Goal: Transaction & Acquisition: Purchase product/service

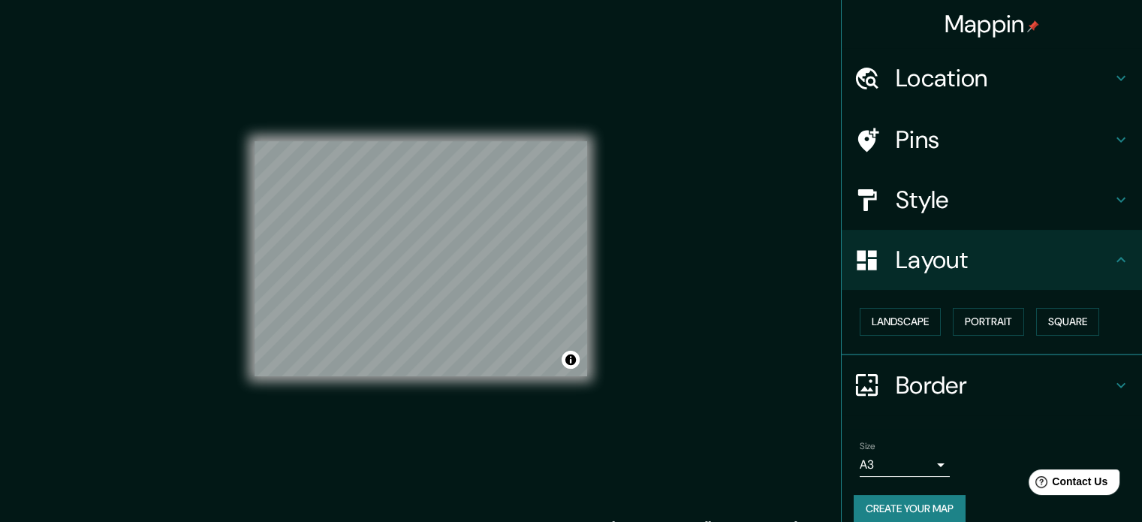
scroll to position [17, 0]
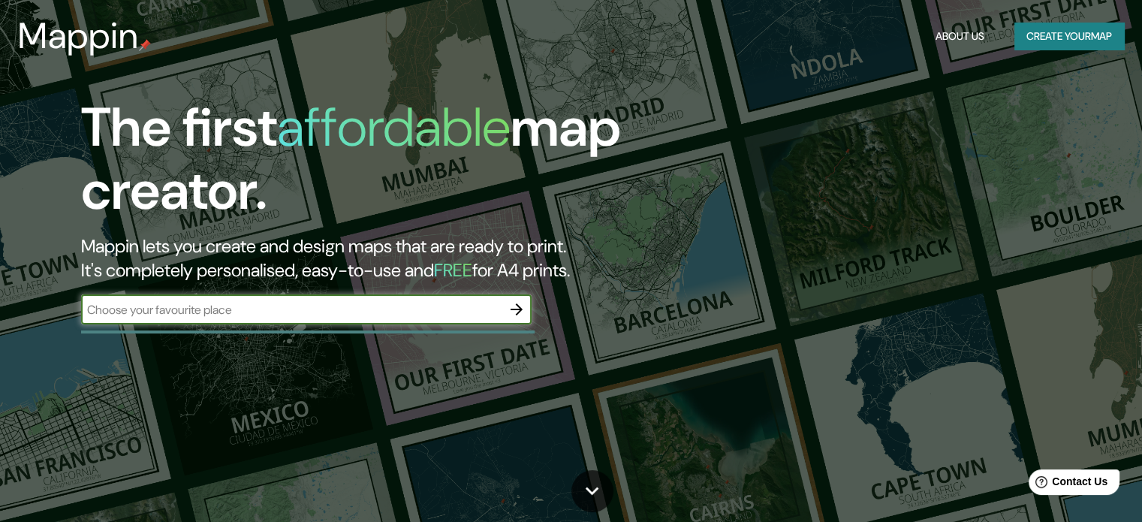
click at [384, 312] on input "text" at bounding box center [291, 309] width 420 height 17
type input "paita, piura, [GEOGRAPHIC_DATA]"
click at [520, 306] on icon "button" at bounding box center [517, 309] width 18 height 18
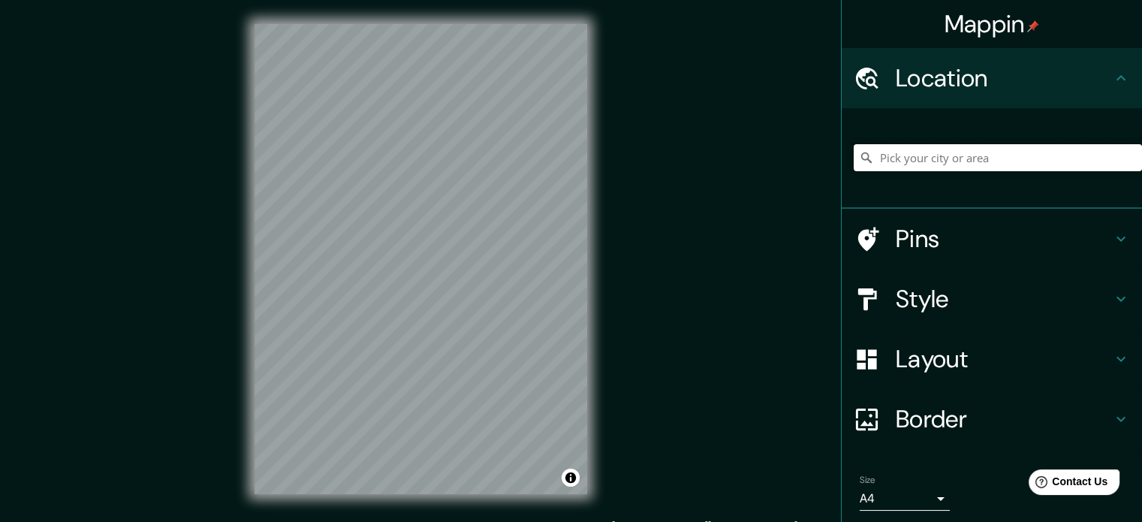
click at [908, 159] on input "Pick your city or area" at bounding box center [998, 157] width 288 height 27
drag, startPoint x: 1057, startPoint y: 151, endPoint x: 727, endPoint y: 170, distance: 330.9
click at [730, 170] on div "Mappin Location [GEOGRAPHIC_DATA], [GEOGRAPHIC_DATA], [GEOGRAPHIC_DATA] Pins St…" at bounding box center [571, 271] width 1142 height 542
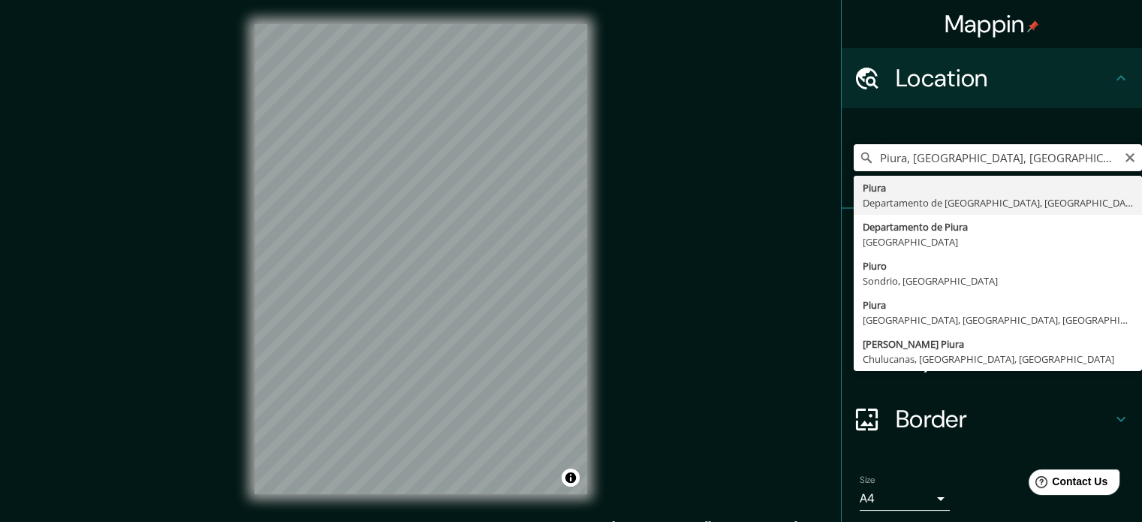
type input "Piura, [GEOGRAPHIC_DATA], [GEOGRAPHIC_DATA]"
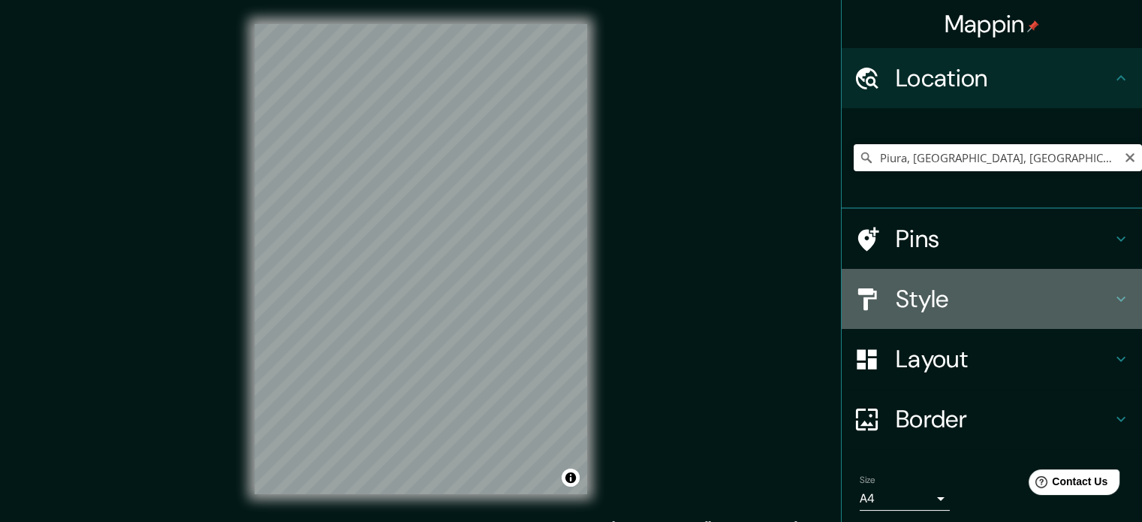
click at [986, 291] on h4 "Style" at bounding box center [1004, 299] width 216 height 30
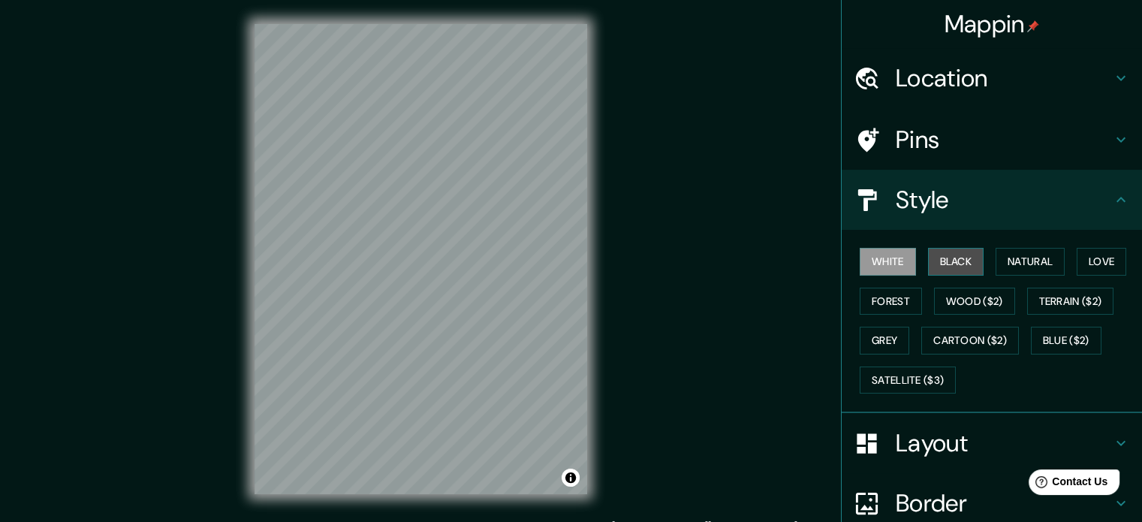
click at [951, 254] on button "Black" at bounding box center [956, 262] width 56 height 28
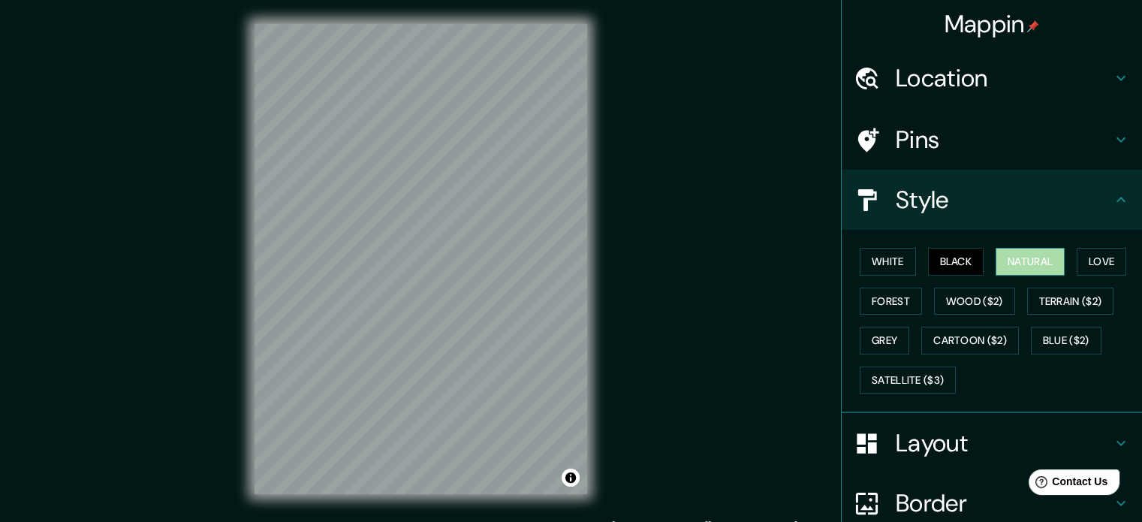
click at [998, 264] on button "Natural" at bounding box center [1030, 262] width 69 height 28
click at [1077, 261] on button "Love" at bounding box center [1102, 262] width 50 height 28
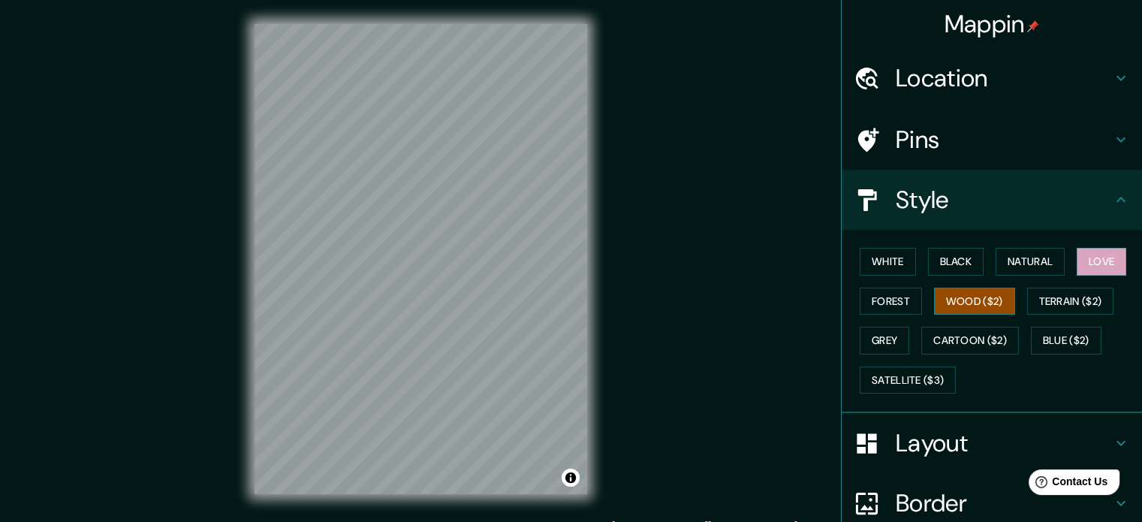
click at [981, 310] on button "Wood ($2)" at bounding box center [974, 302] width 81 height 28
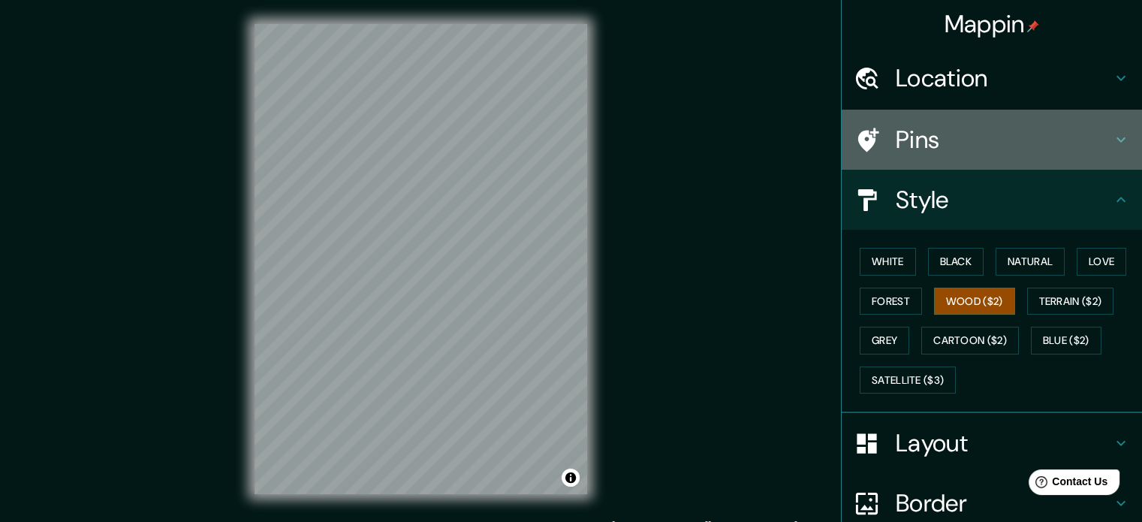
click at [944, 120] on div "Pins" at bounding box center [992, 140] width 300 height 60
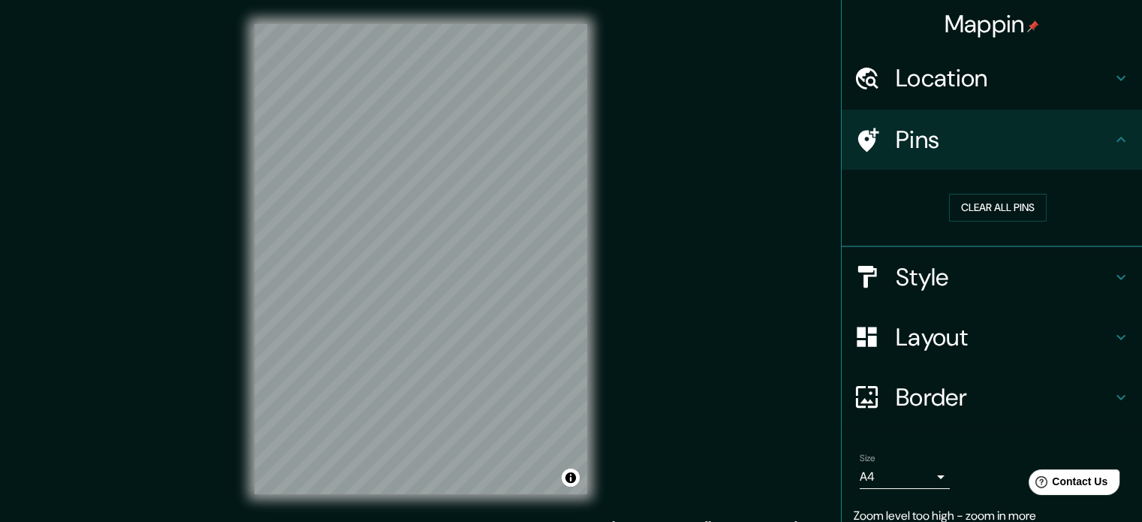
click at [927, 330] on h4 "Layout" at bounding box center [1004, 337] width 216 height 30
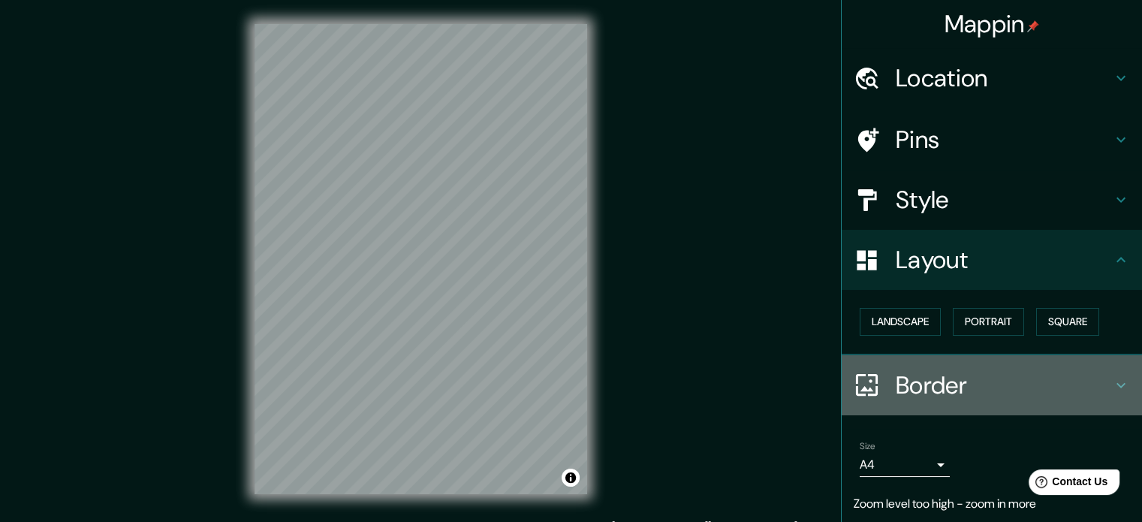
click at [961, 399] on div "Border" at bounding box center [992, 385] width 300 height 60
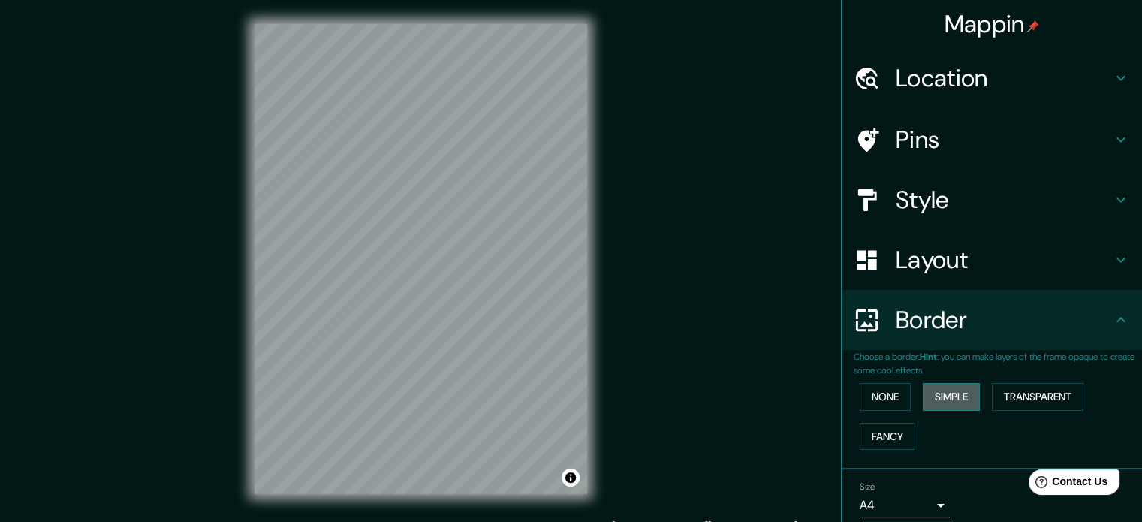
click at [937, 393] on button "Simple" at bounding box center [951, 397] width 57 height 28
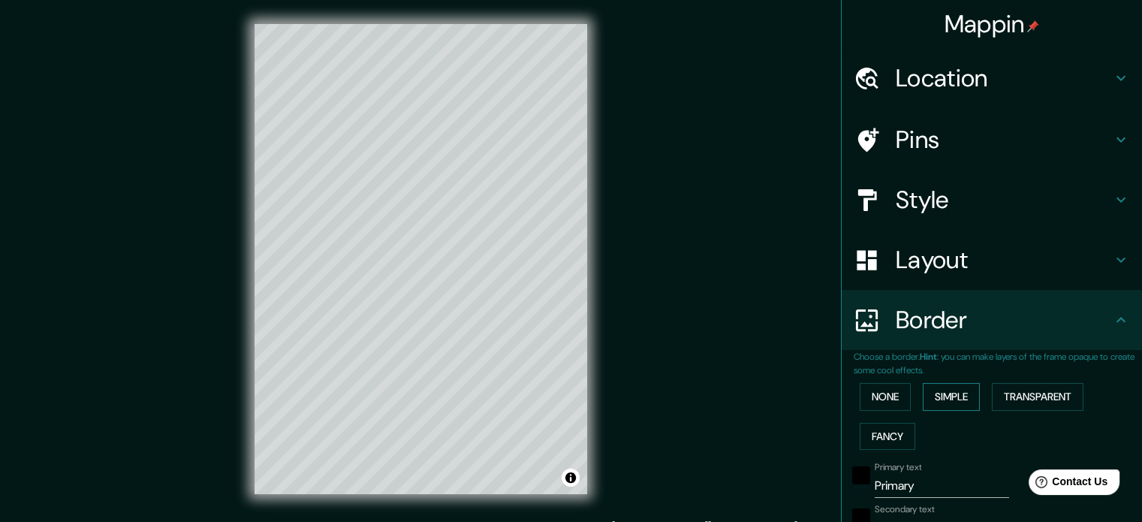
click at [947, 393] on button "Simple" at bounding box center [951, 397] width 57 height 28
type input "177"
type input "35"
click at [994, 393] on button "Transparent" at bounding box center [1038, 397] width 92 height 28
click at [878, 431] on button "Fancy" at bounding box center [888, 437] width 56 height 28
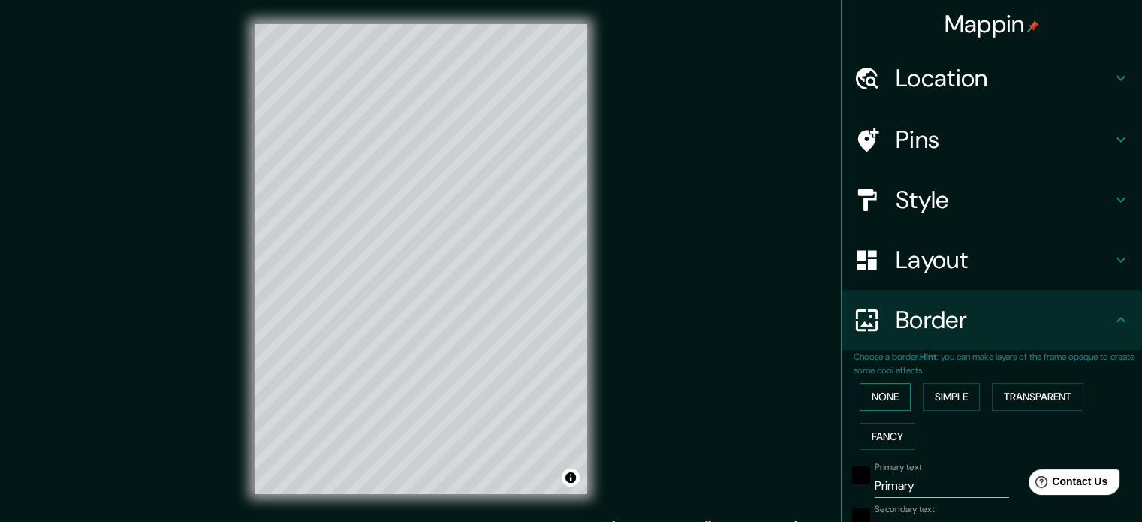
click at [872, 395] on button "None" at bounding box center [885, 397] width 51 height 28
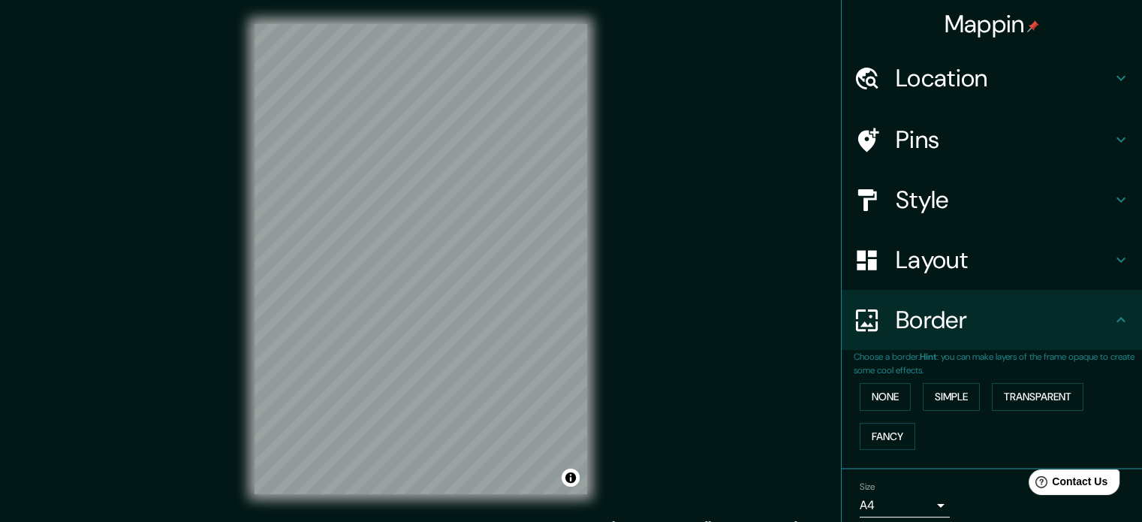
click at [898, 140] on h4 "Pins" at bounding box center [1004, 140] width 216 height 30
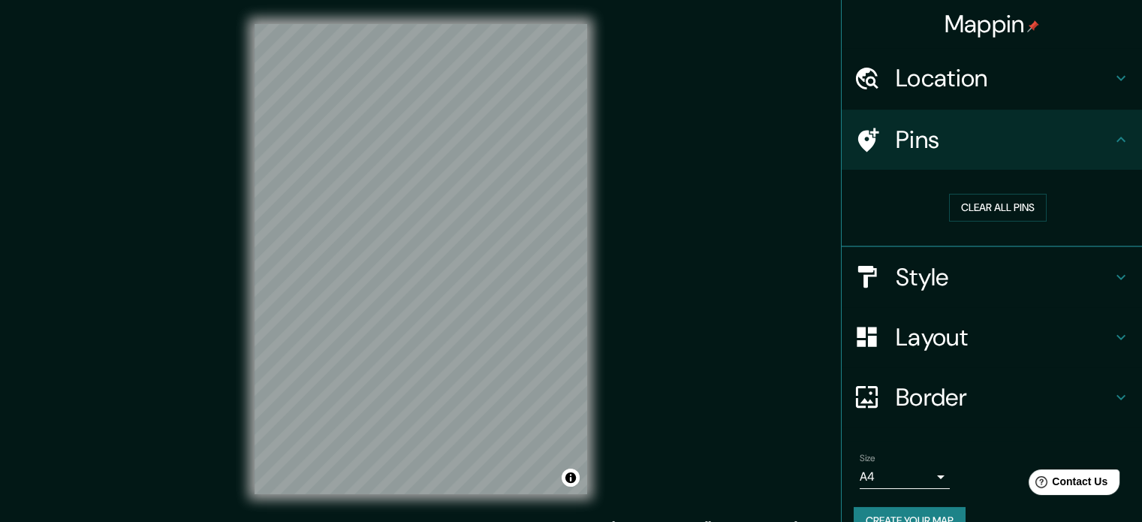
click at [946, 86] on h4 "Location" at bounding box center [1004, 78] width 216 height 30
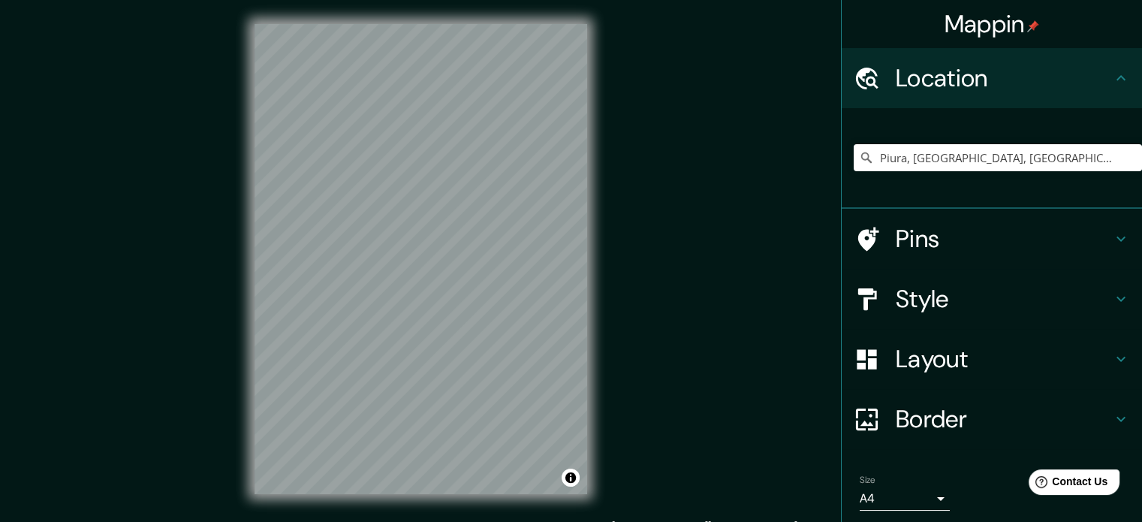
click at [935, 294] on h4 "Style" at bounding box center [1004, 299] width 216 height 30
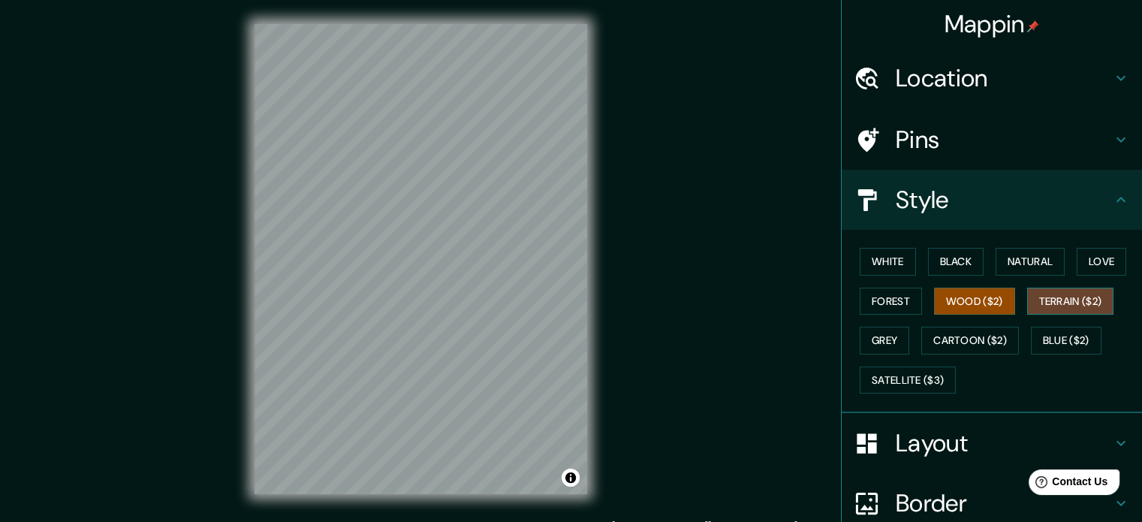
click at [1076, 302] on button "Terrain ($2)" at bounding box center [1070, 302] width 87 height 28
click at [896, 338] on button "Grey" at bounding box center [885, 341] width 50 height 28
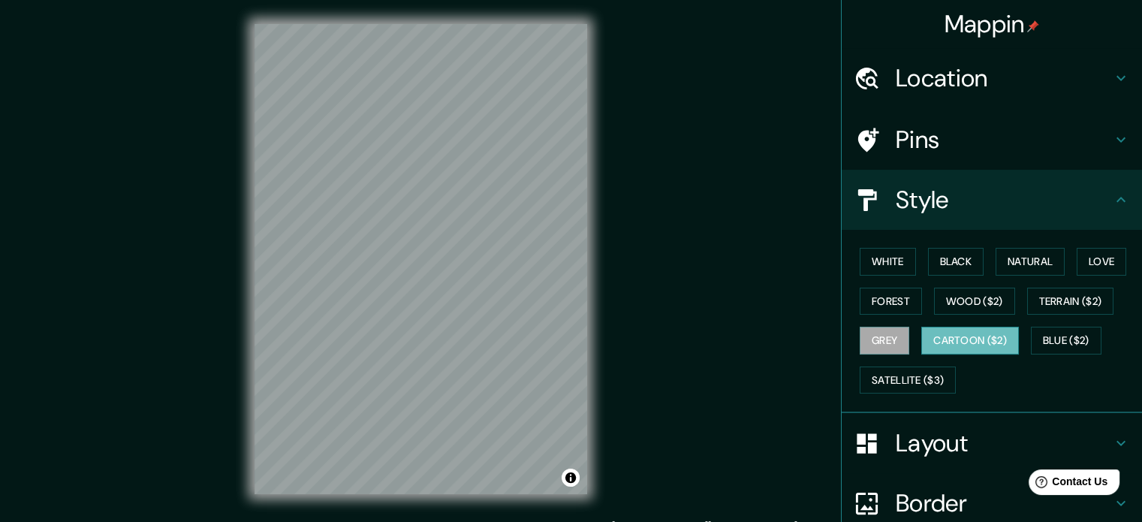
click at [952, 344] on button "Cartoon ($2)" at bounding box center [970, 341] width 98 height 28
click at [1056, 342] on button "Blue ($2)" at bounding box center [1066, 341] width 71 height 28
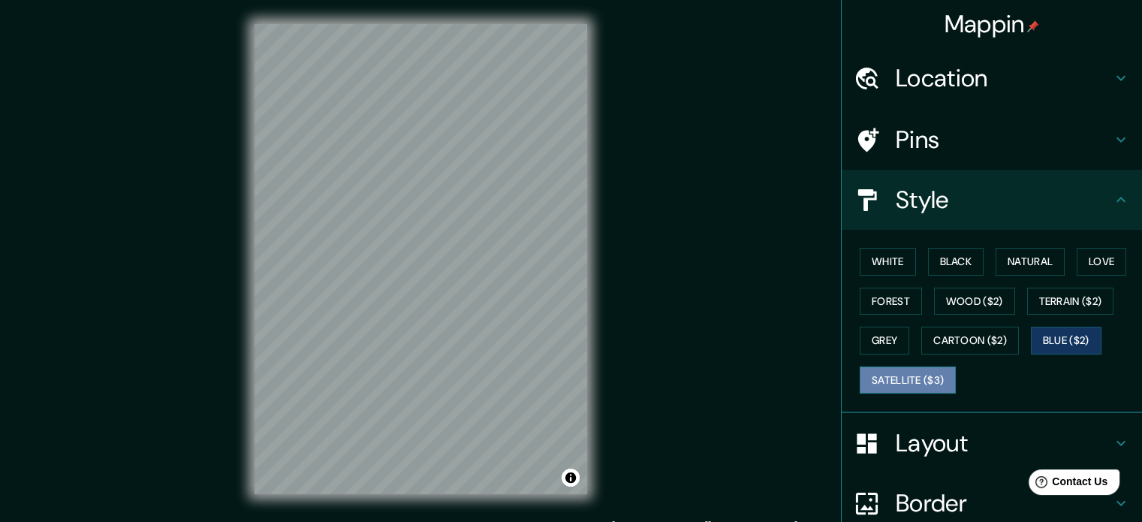
click at [942, 378] on button "Satellite ($3)" at bounding box center [908, 380] width 96 height 28
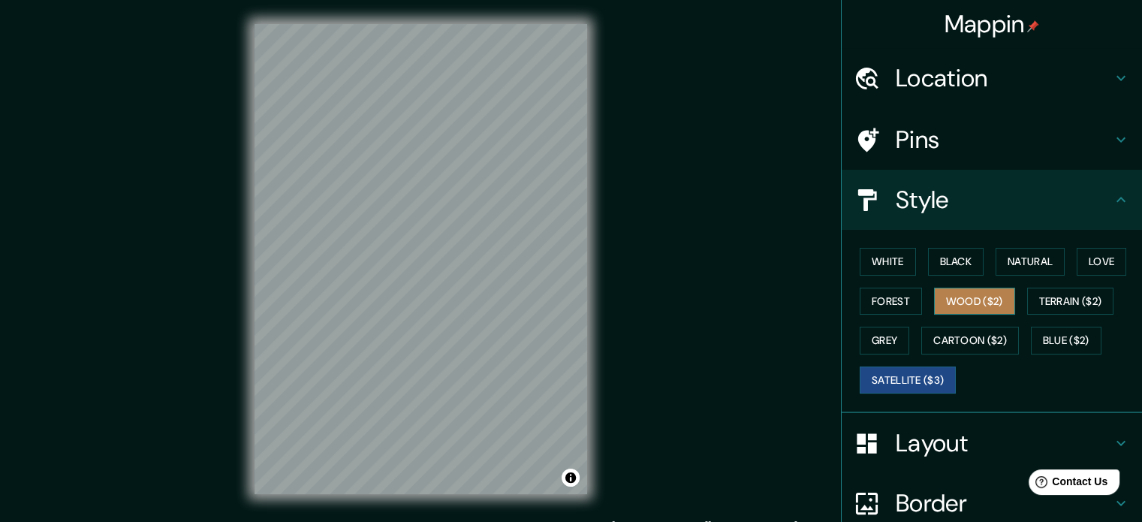
click at [973, 294] on button "Wood ($2)" at bounding box center [974, 302] width 81 height 28
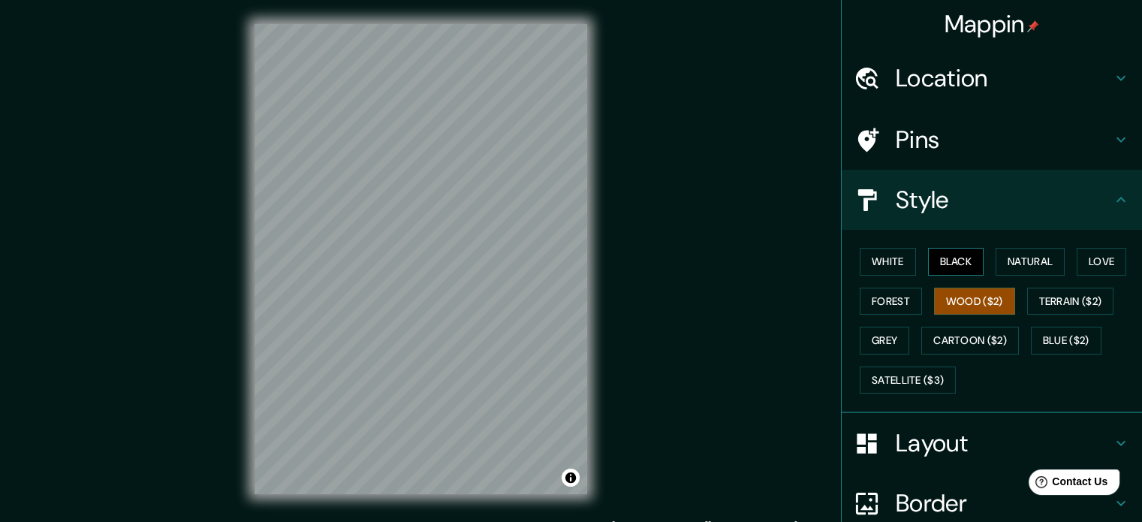
click at [932, 255] on button "Black" at bounding box center [956, 262] width 56 height 28
click at [996, 261] on button "Natural" at bounding box center [1030, 262] width 69 height 28
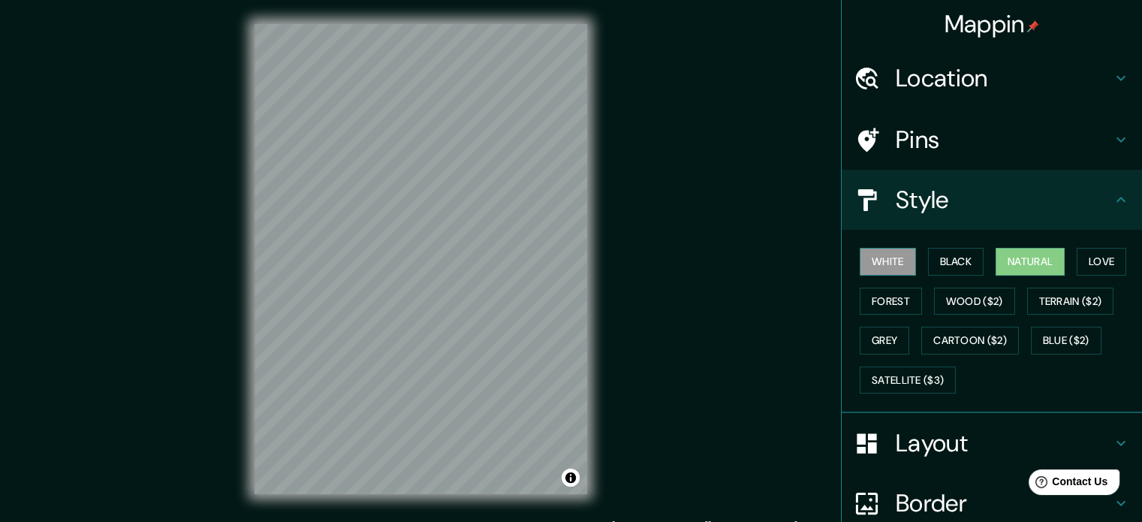
click at [874, 259] on button "White" at bounding box center [888, 262] width 56 height 28
click at [1081, 270] on button "Love" at bounding box center [1102, 262] width 50 height 28
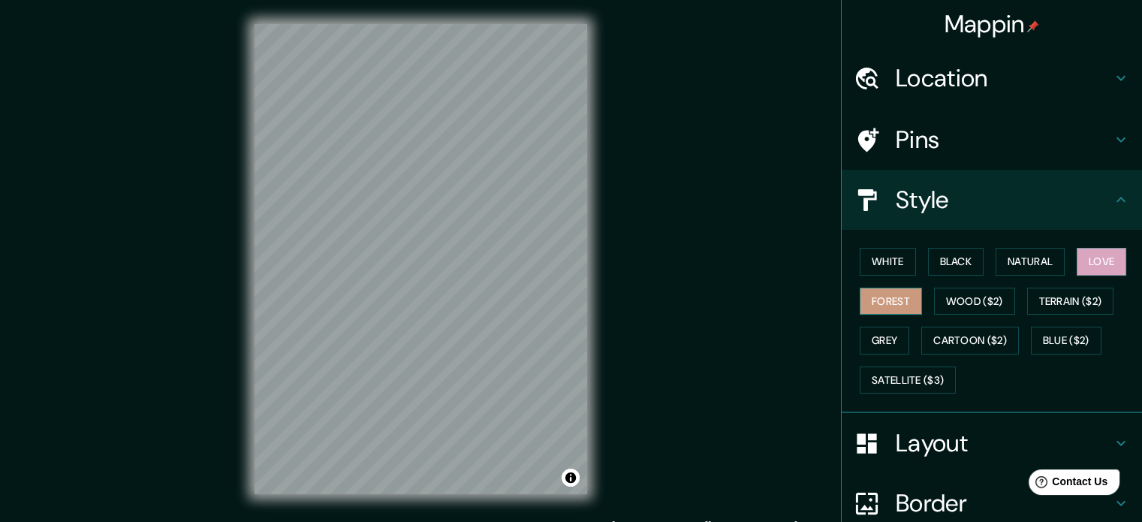
click at [895, 300] on button "Forest" at bounding box center [891, 302] width 62 height 28
click at [894, 375] on button "Satellite ($3)" at bounding box center [908, 380] width 96 height 28
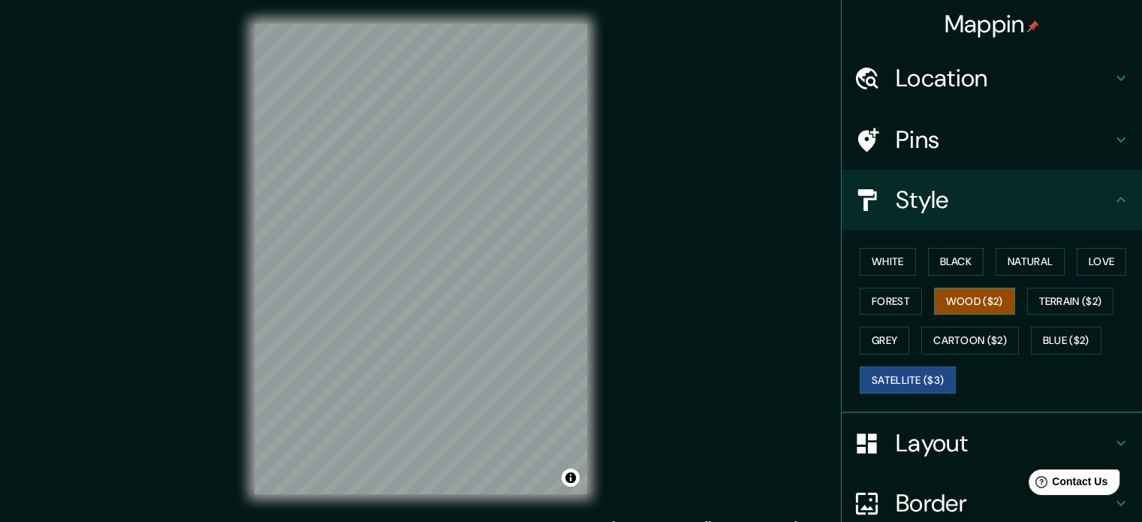
click at [973, 303] on button "Wood ($2)" at bounding box center [974, 302] width 81 height 28
click at [1032, 302] on button "Terrain ($2)" at bounding box center [1070, 302] width 87 height 28
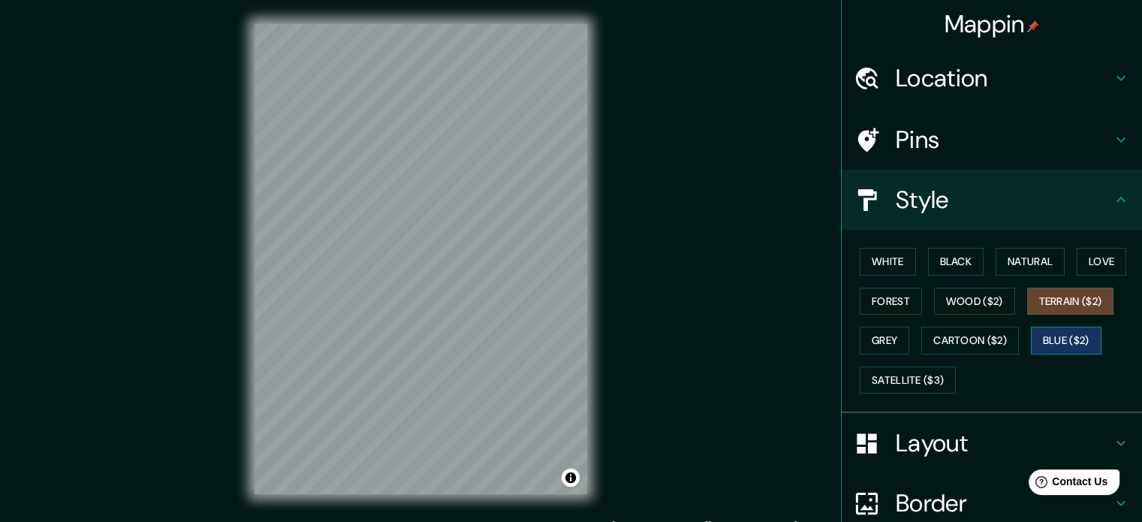
click at [1045, 336] on button "Blue ($2)" at bounding box center [1066, 341] width 71 height 28
click at [871, 327] on button "Grey" at bounding box center [885, 341] width 50 height 28
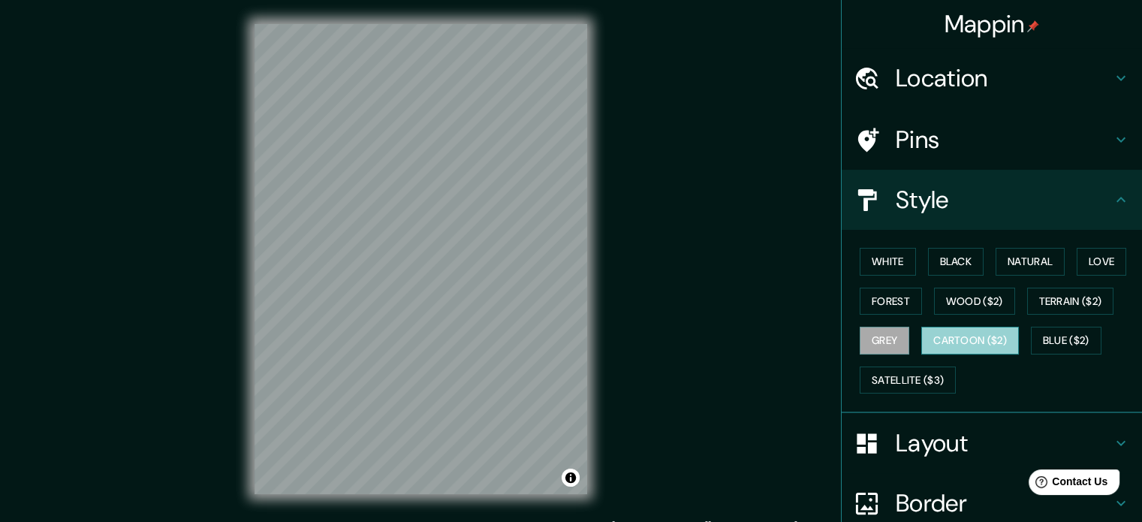
click at [962, 344] on button "Cartoon ($2)" at bounding box center [970, 341] width 98 height 28
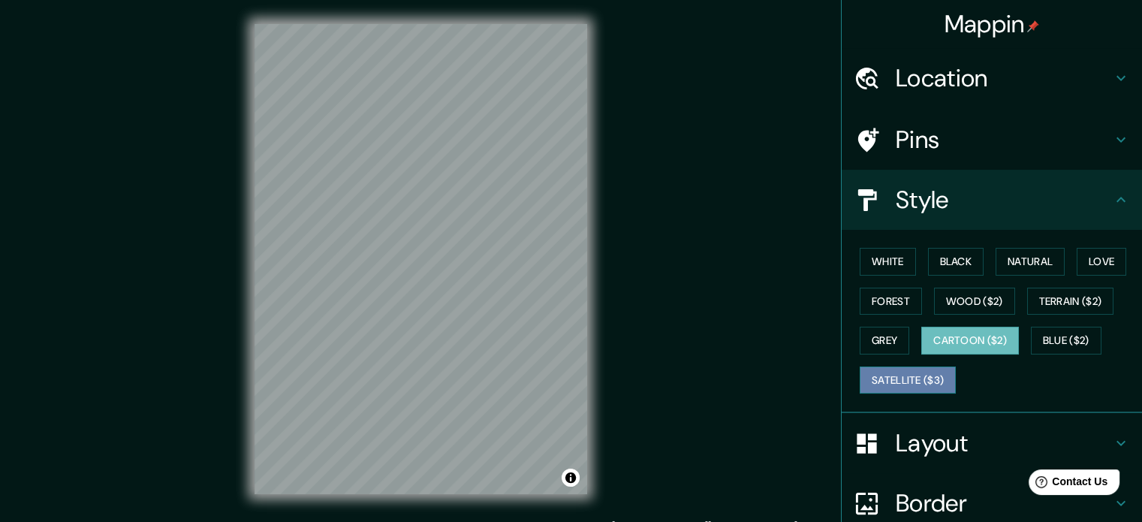
click at [929, 377] on button "Satellite ($3)" at bounding box center [908, 380] width 96 height 28
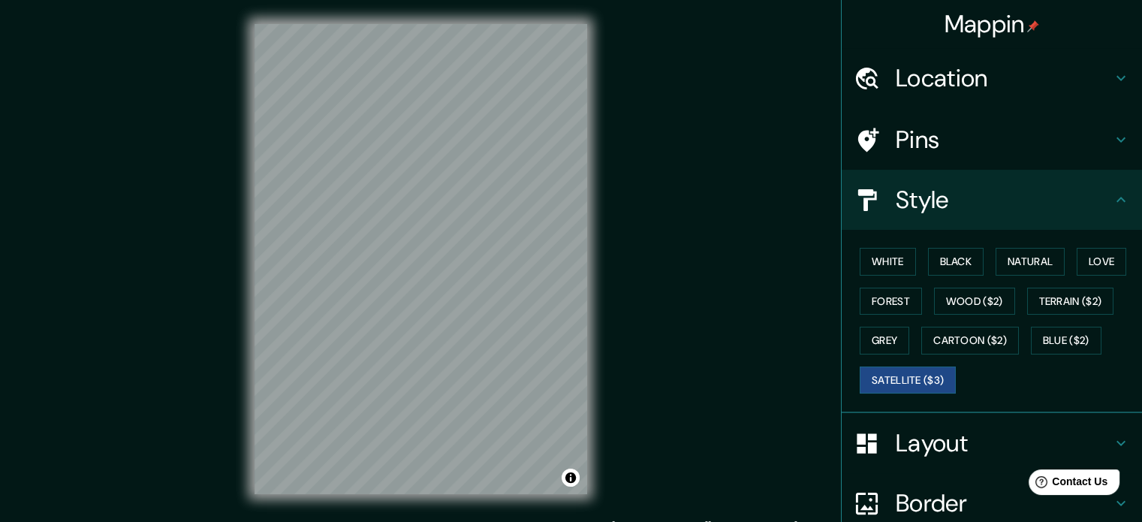
click at [906, 263] on div "White Black Natural Love Forest Wood ($2) Terrain ($2) Grey Cartoon ($2) Blue (…" at bounding box center [998, 321] width 288 height 158
click at [897, 253] on button "White" at bounding box center [888, 262] width 56 height 28
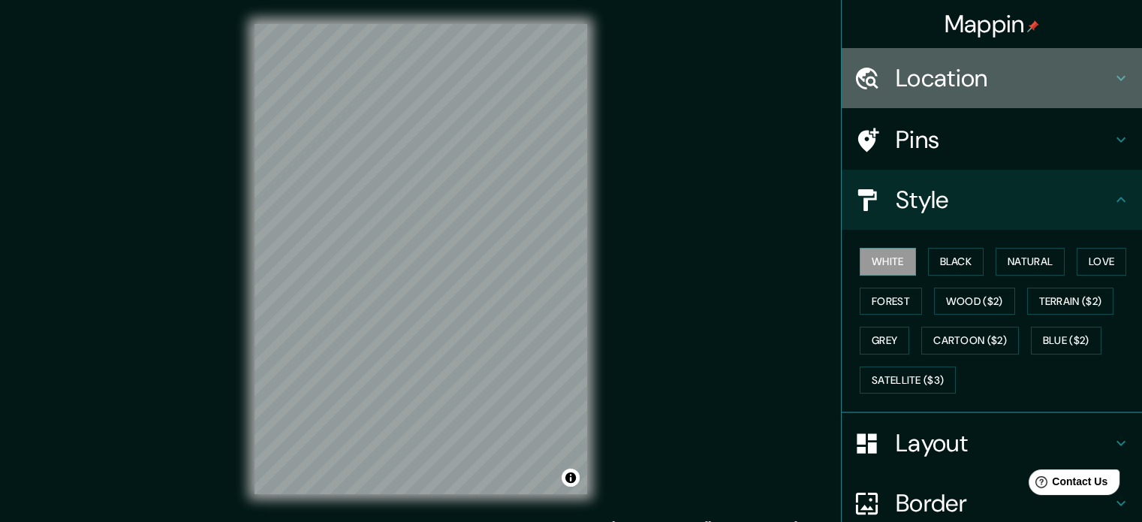
click at [993, 71] on h4 "Location" at bounding box center [1004, 78] width 216 height 30
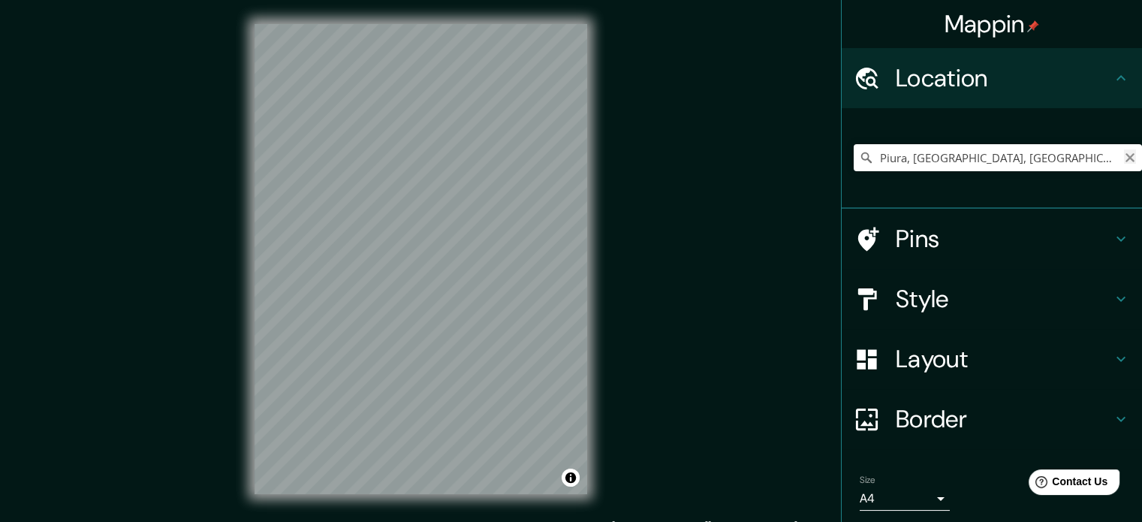
click at [1124, 152] on icon "Clear" at bounding box center [1130, 158] width 12 height 12
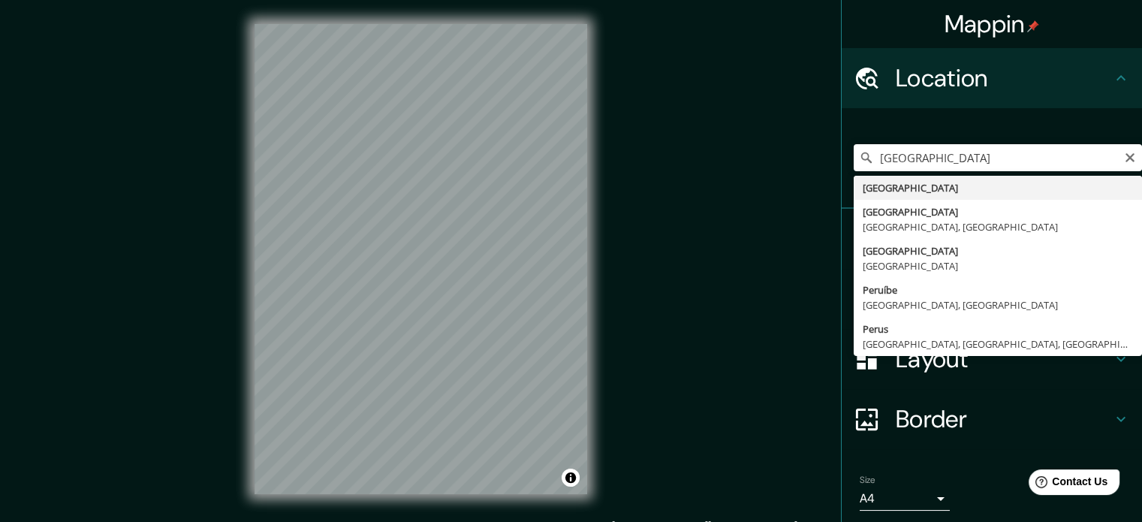
type input "[GEOGRAPHIC_DATA]"
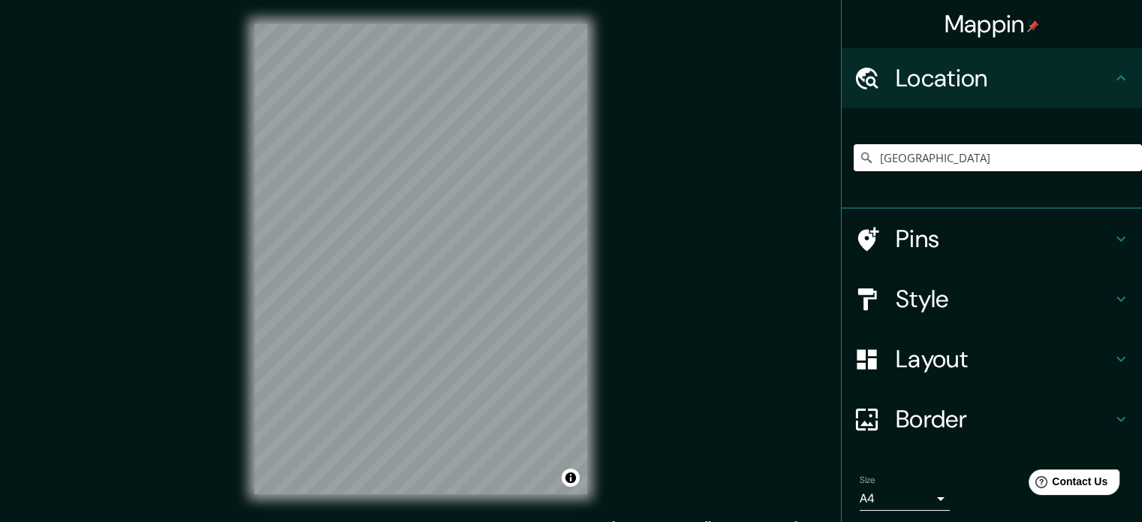
click at [992, 312] on h4 "Style" at bounding box center [1004, 299] width 216 height 30
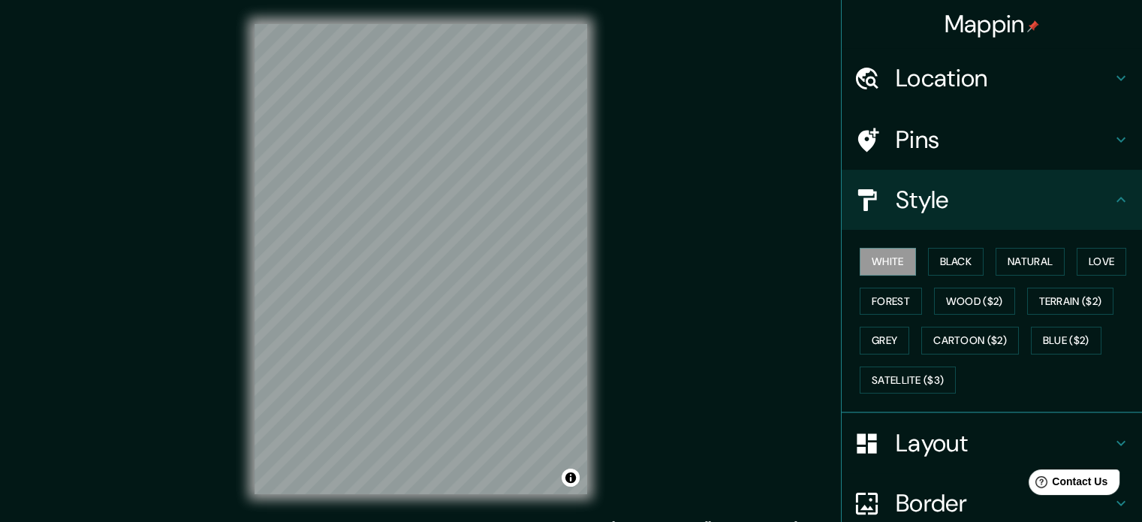
click at [992, 312] on button "Wood ($2)" at bounding box center [974, 302] width 81 height 28
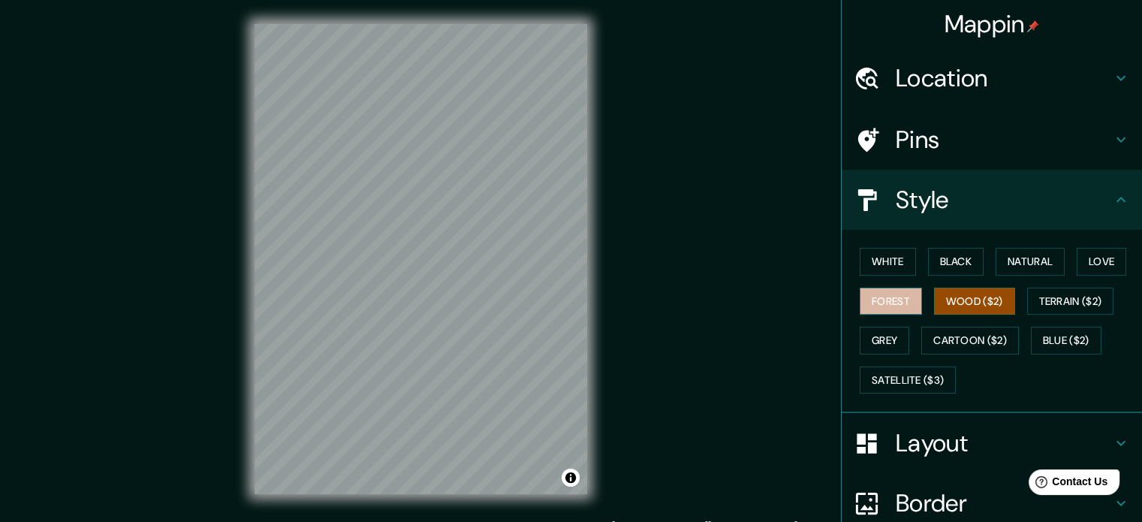
click at [873, 300] on button "Forest" at bounding box center [891, 302] width 62 height 28
click at [893, 351] on button "Grey" at bounding box center [885, 341] width 50 height 28
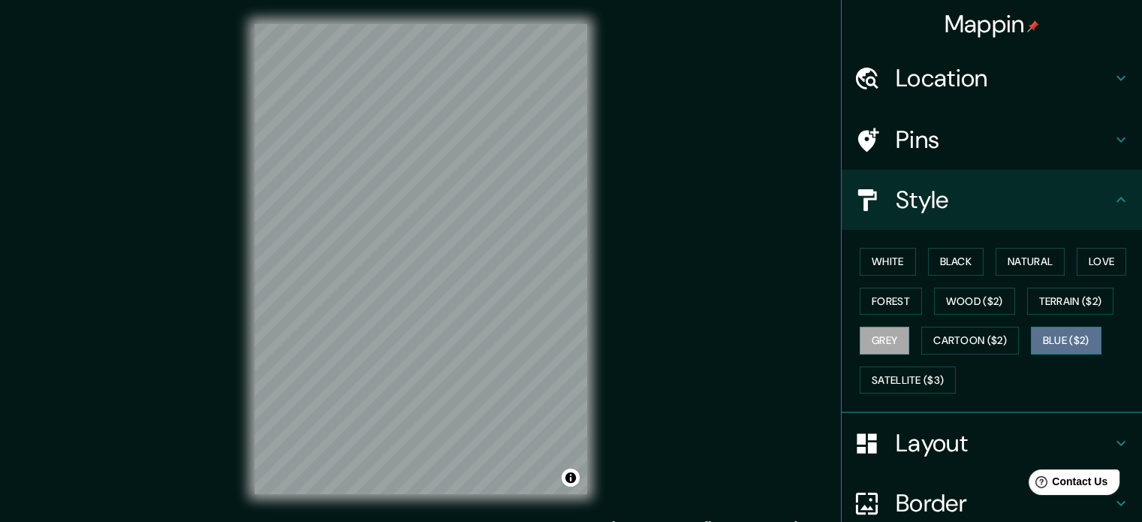
click at [1031, 333] on button "Blue ($2)" at bounding box center [1066, 341] width 71 height 28
click at [1047, 298] on button "Terrain ($2)" at bounding box center [1070, 302] width 87 height 28
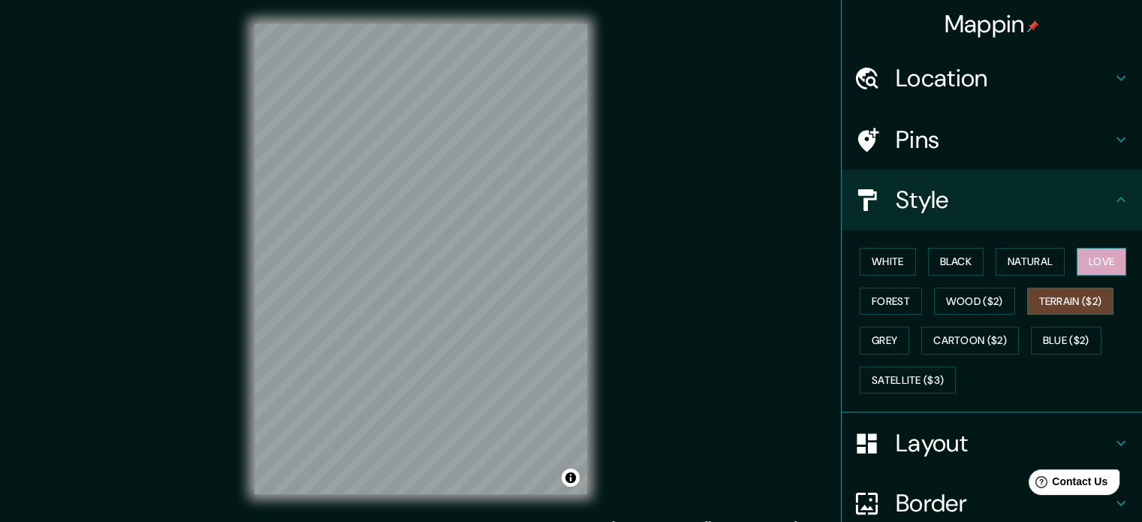
click at [1077, 261] on button "Love" at bounding box center [1102, 262] width 50 height 28
click at [1006, 262] on button "Natural" at bounding box center [1030, 262] width 69 height 28
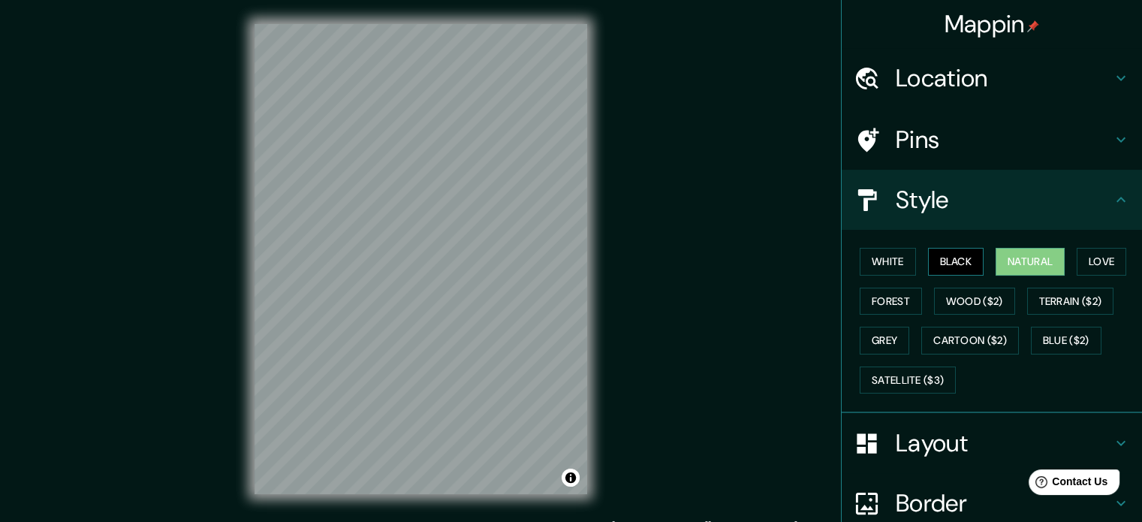
click at [952, 260] on button "Black" at bounding box center [956, 262] width 56 height 28
click at [884, 261] on button "White" at bounding box center [888, 262] width 56 height 28
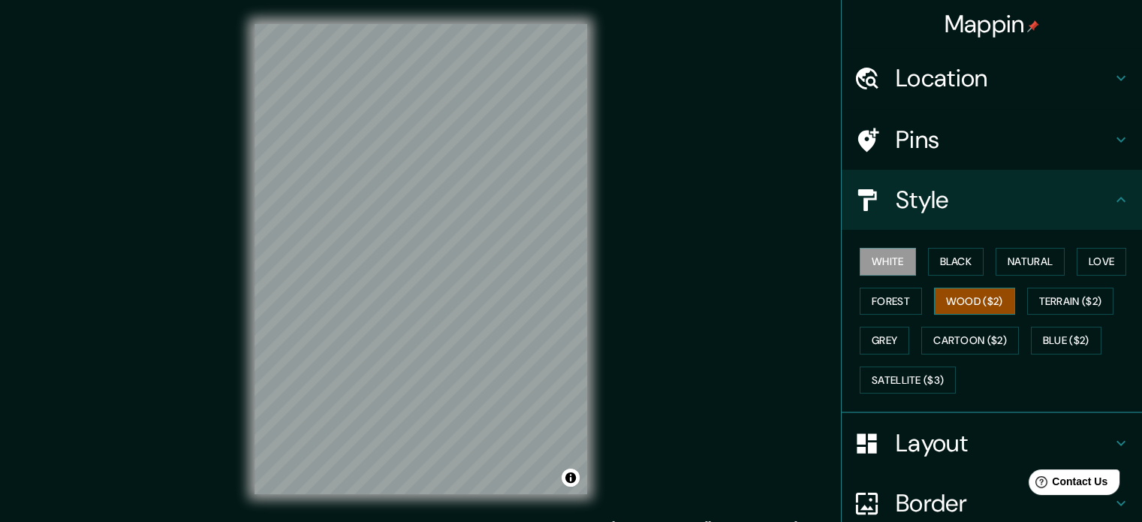
click at [974, 291] on button "Wood ($2)" at bounding box center [974, 302] width 81 height 28
